Goal: Navigation & Orientation: Find specific page/section

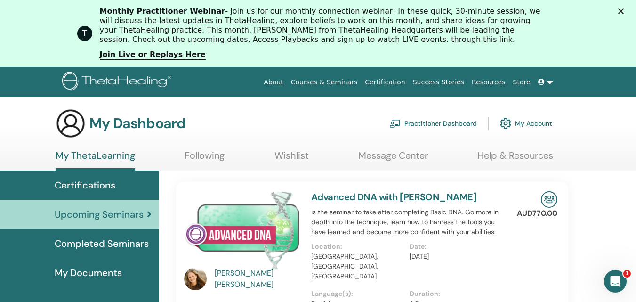
click at [148, 213] on icon at bounding box center [149, 214] width 5 height 9
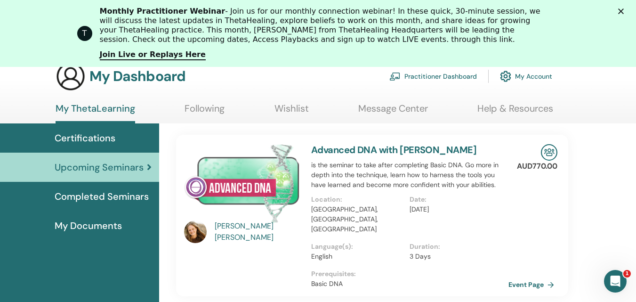
click at [90, 226] on span "My Documents" at bounding box center [88, 226] width 67 height 14
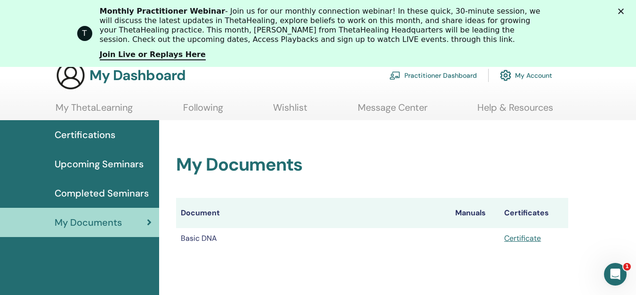
scroll to position [70, 0]
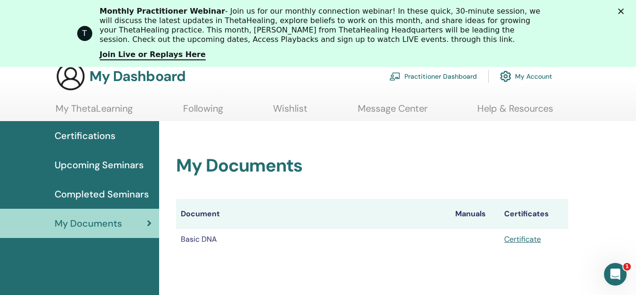
click at [110, 191] on span "Completed Seminars" at bounding box center [102, 194] width 94 height 14
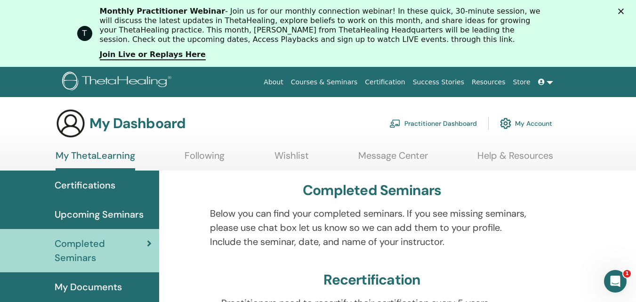
click at [289, 155] on link "Wishlist" at bounding box center [292, 159] width 34 height 18
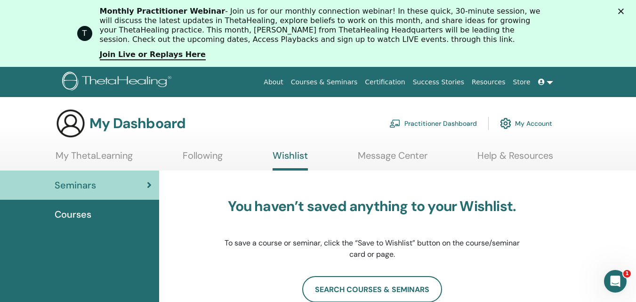
click at [213, 153] on link "Following" at bounding box center [203, 159] width 40 height 18
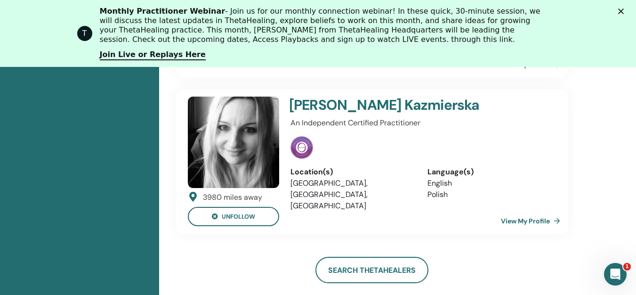
scroll to position [308, 0]
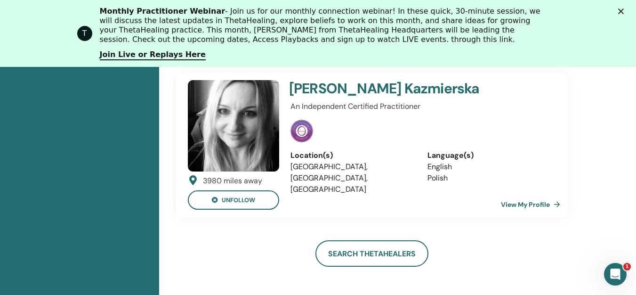
click at [526, 195] on link "View My Profile" at bounding box center [532, 204] width 63 height 19
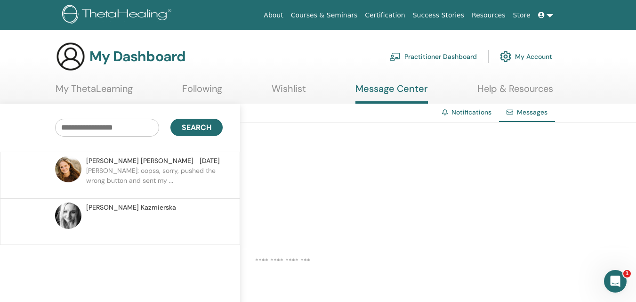
click at [197, 180] on p "[PERSON_NAME]: oopss, sorry, pushed the wrong button and sent my ..." at bounding box center [154, 180] width 137 height 28
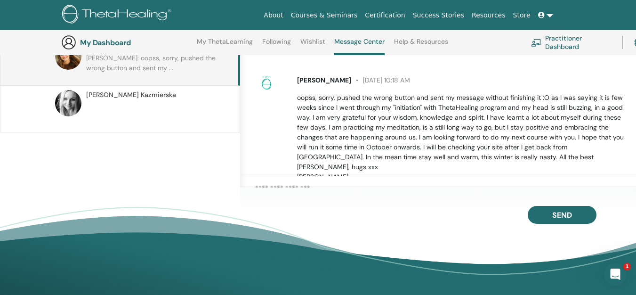
scroll to position [166, 0]
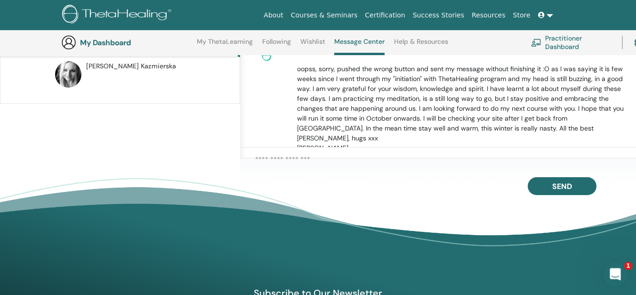
click at [610, 267] on icon "Open Intercom Messenger" at bounding box center [615, 273] width 16 height 16
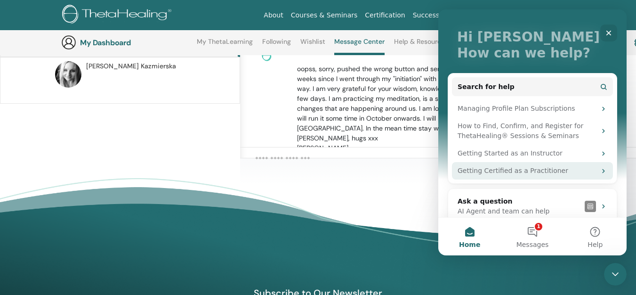
scroll to position [59, 0]
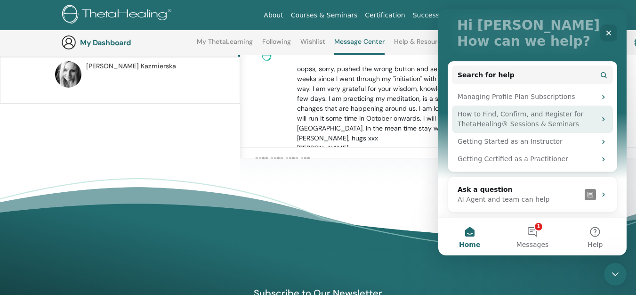
click at [591, 121] on div "How to Find, Confirm, and Register for ThetaHealing® Sessions & Seminars" at bounding box center [532, 118] width 161 height 27
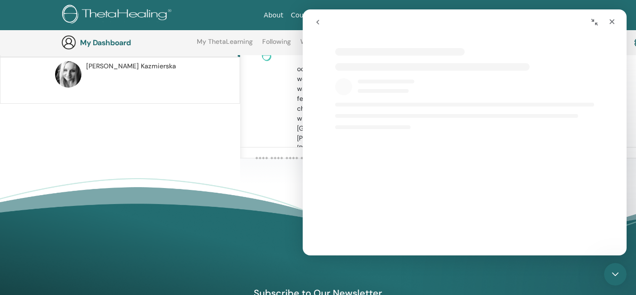
scroll to position [11, 0]
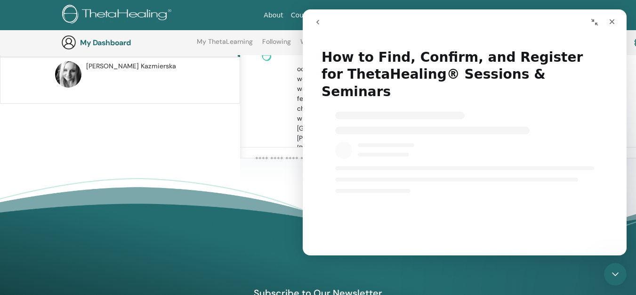
select select "**"
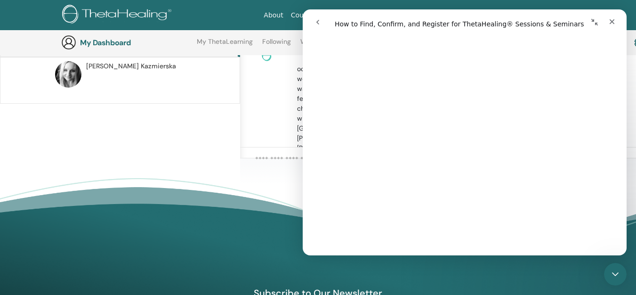
scroll to position [685, 0]
click at [611, 20] on icon "Close" at bounding box center [612, 21] width 5 height 5
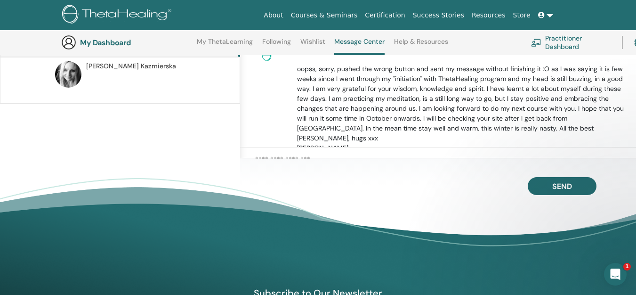
scroll to position [0, 0]
select select "**"
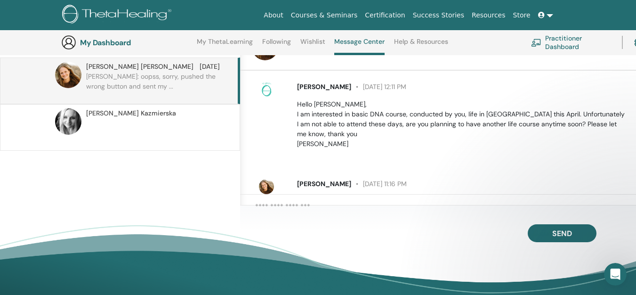
click at [558, 42] on link "Practitioner Dashboard" at bounding box center [571, 42] width 80 height 21
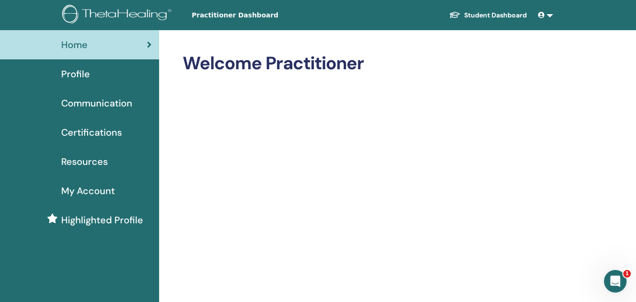
click at [548, 15] on link at bounding box center [545, 15] width 23 height 17
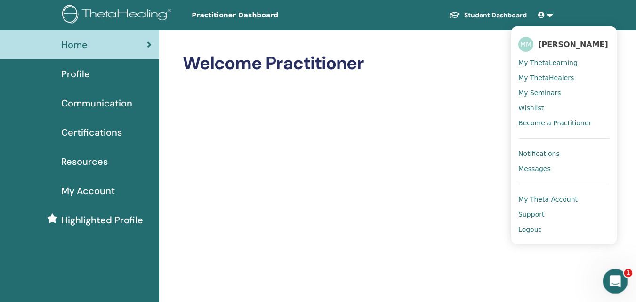
click at [621, 277] on icon "Open Intercom Messenger" at bounding box center [615, 280] width 16 height 16
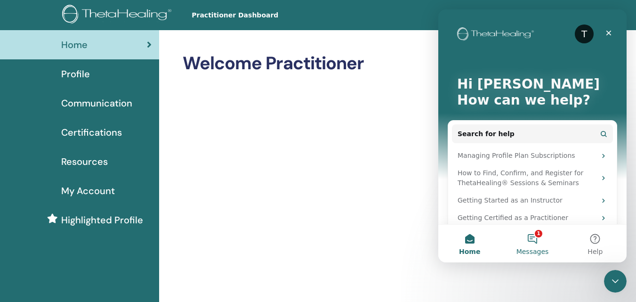
click at [535, 236] on button "1 Messages" at bounding box center [532, 244] width 63 height 38
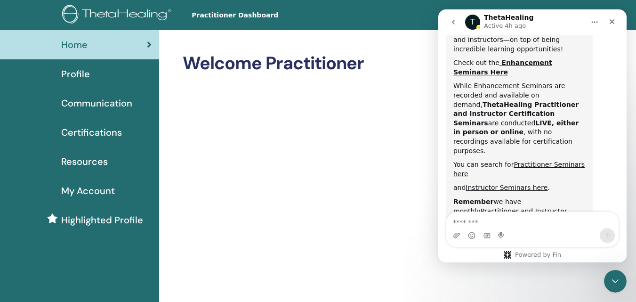
scroll to position [564, 0]
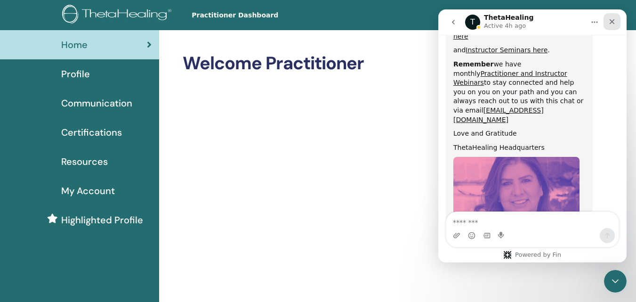
click at [612, 20] on icon "Close" at bounding box center [612, 22] width 8 height 8
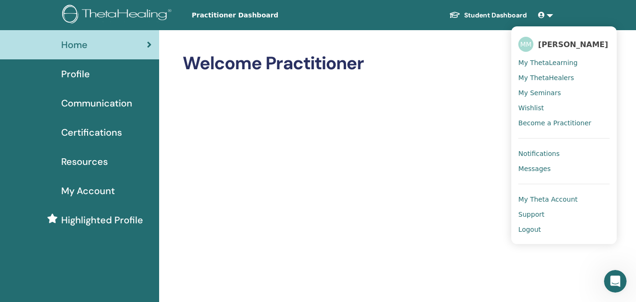
click at [557, 203] on span "My Theta Account" at bounding box center [547, 199] width 59 height 8
